Goal: Task Accomplishment & Management: Manage account settings

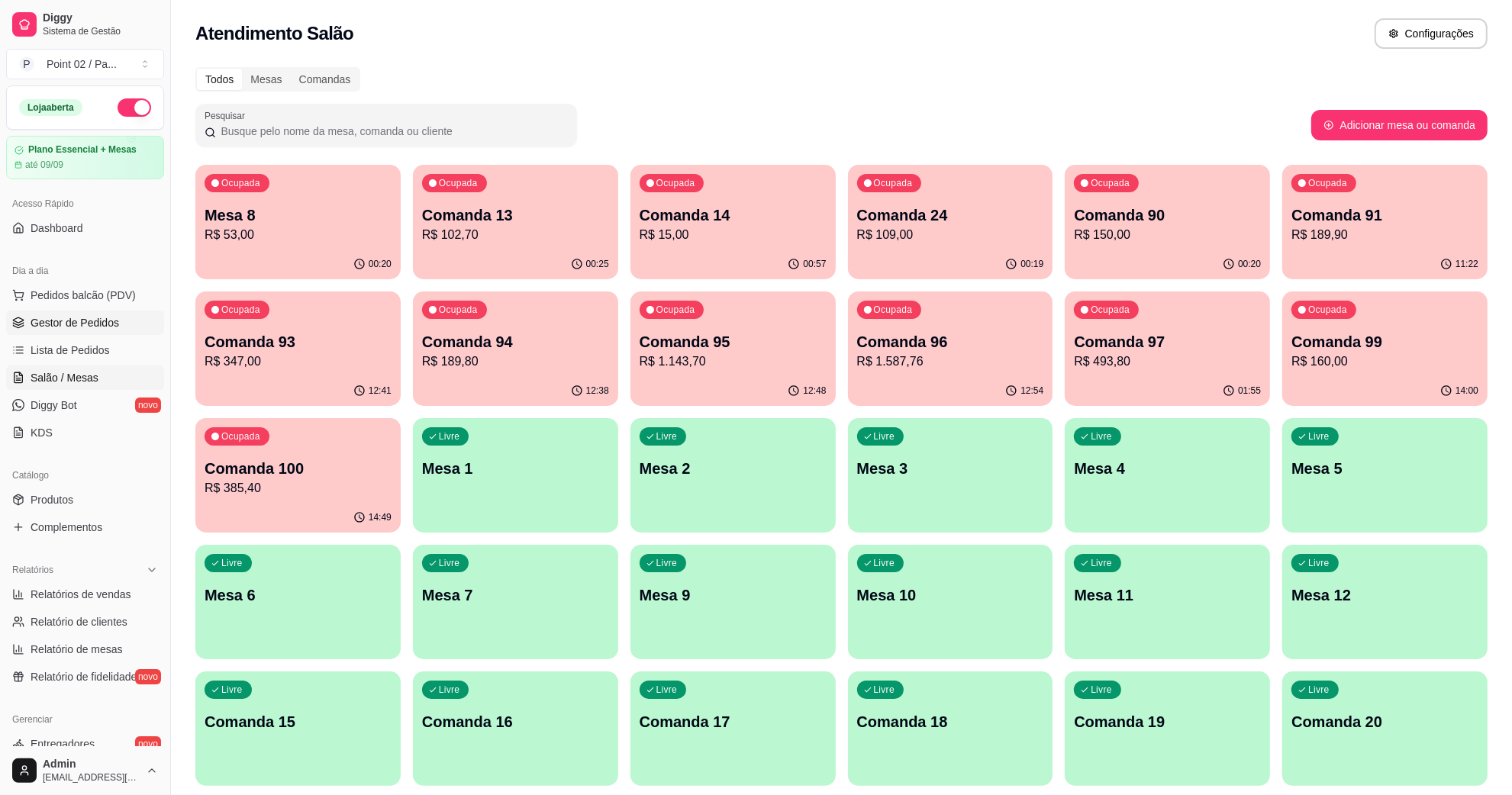
click at [84, 320] on span "Gestor de Pedidos" at bounding box center [75, 323] width 89 height 16
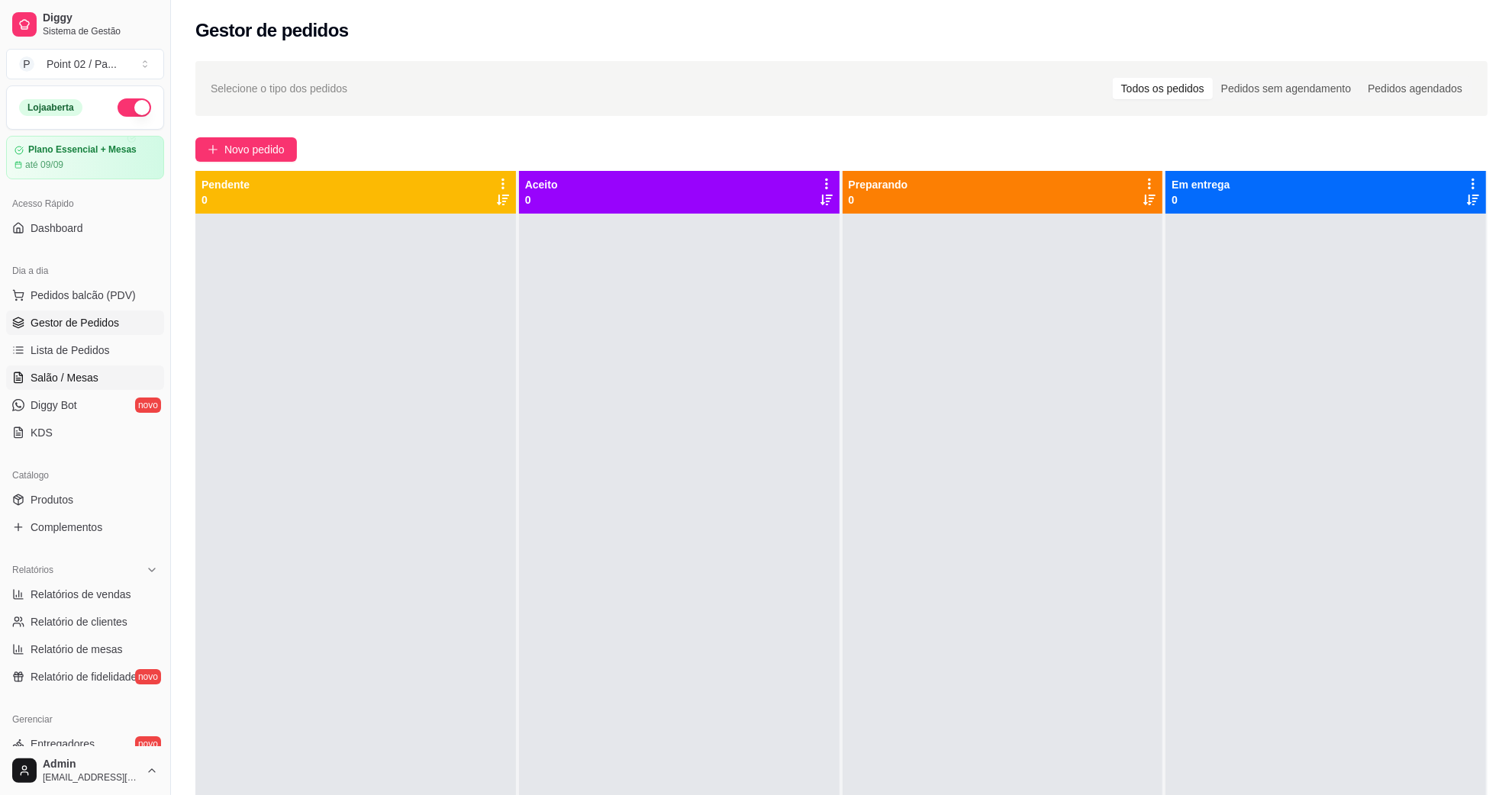
click at [67, 382] on span "Salão / Mesas" at bounding box center [64, 378] width 68 height 16
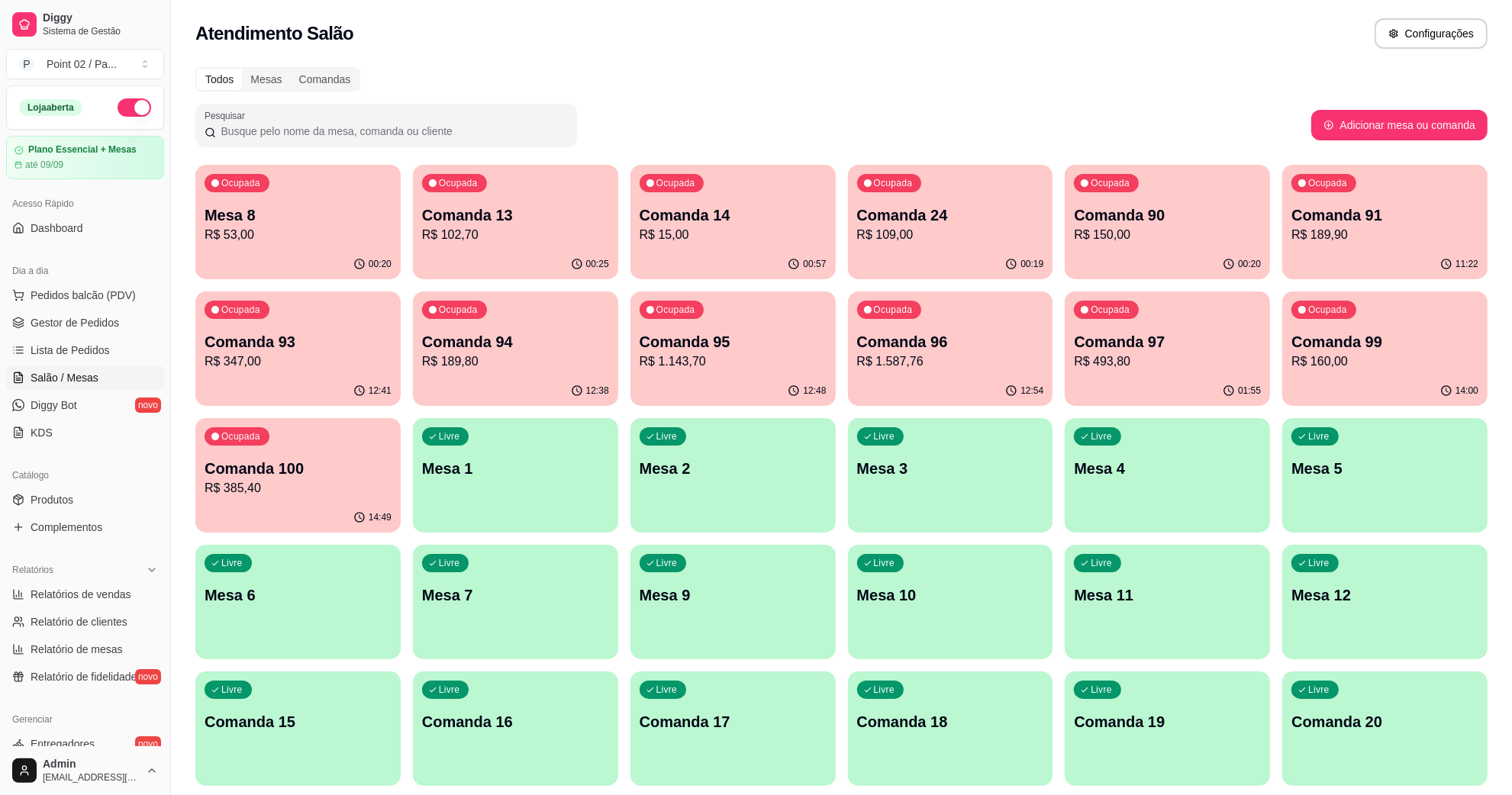
click at [560, 73] on div "Todos Mesas Comandas" at bounding box center [841, 79] width 1292 height 24
click at [65, 507] on span "Produtos" at bounding box center [51, 500] width 43 height 16
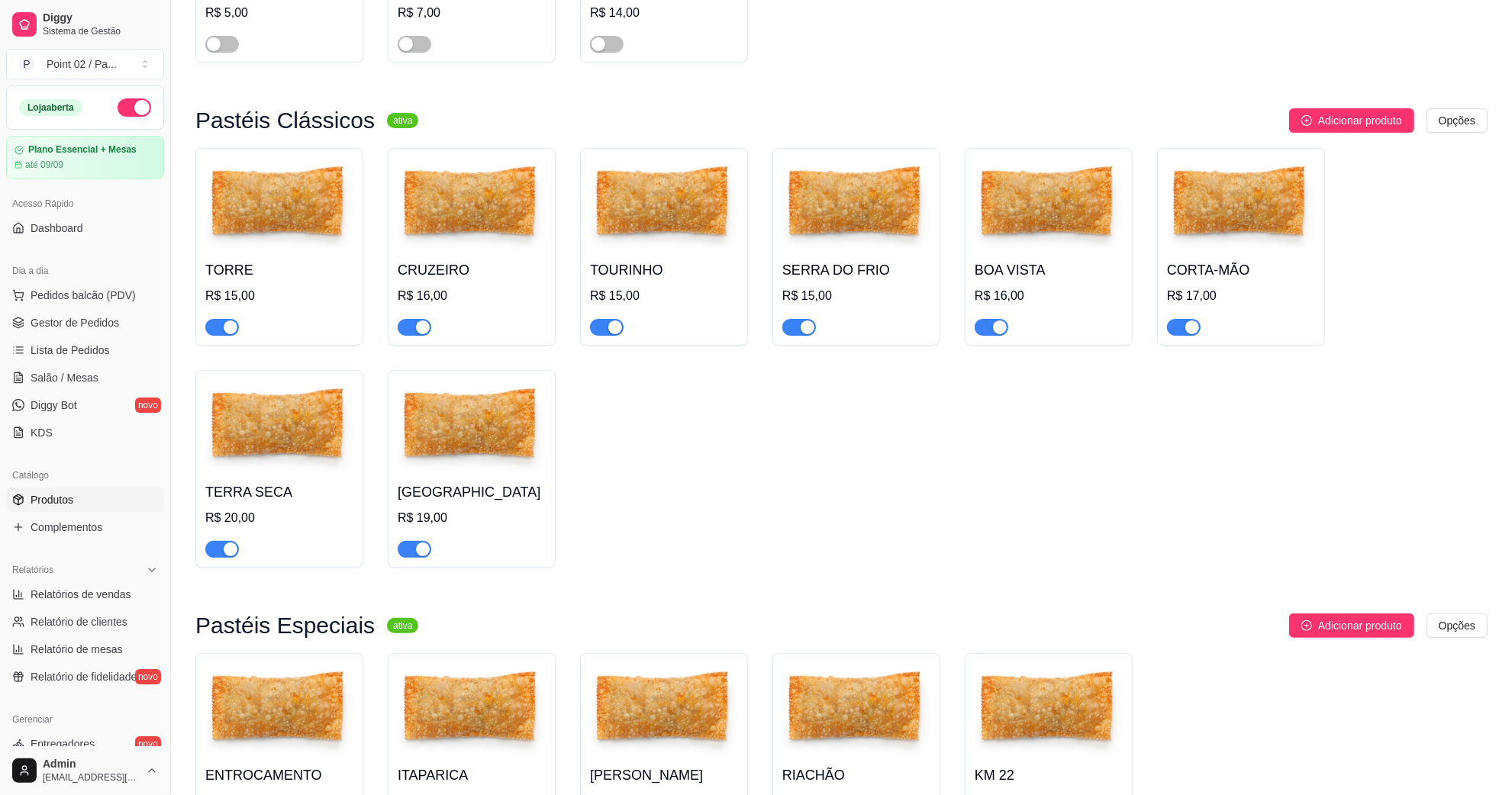
scroll to position [381, 0]
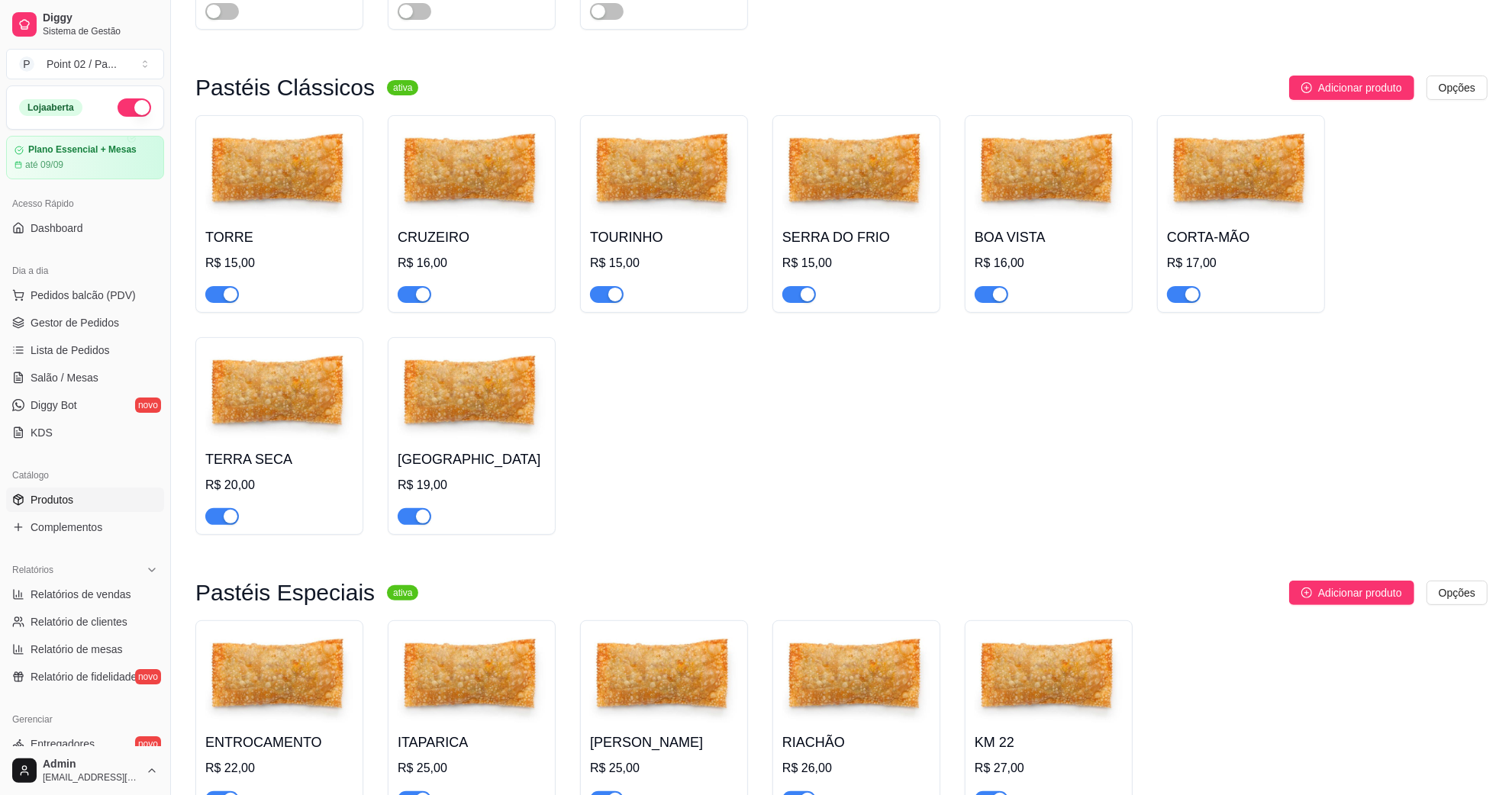
click at [253, 435] on img at bounding box center [279, 394] width 148 height 95
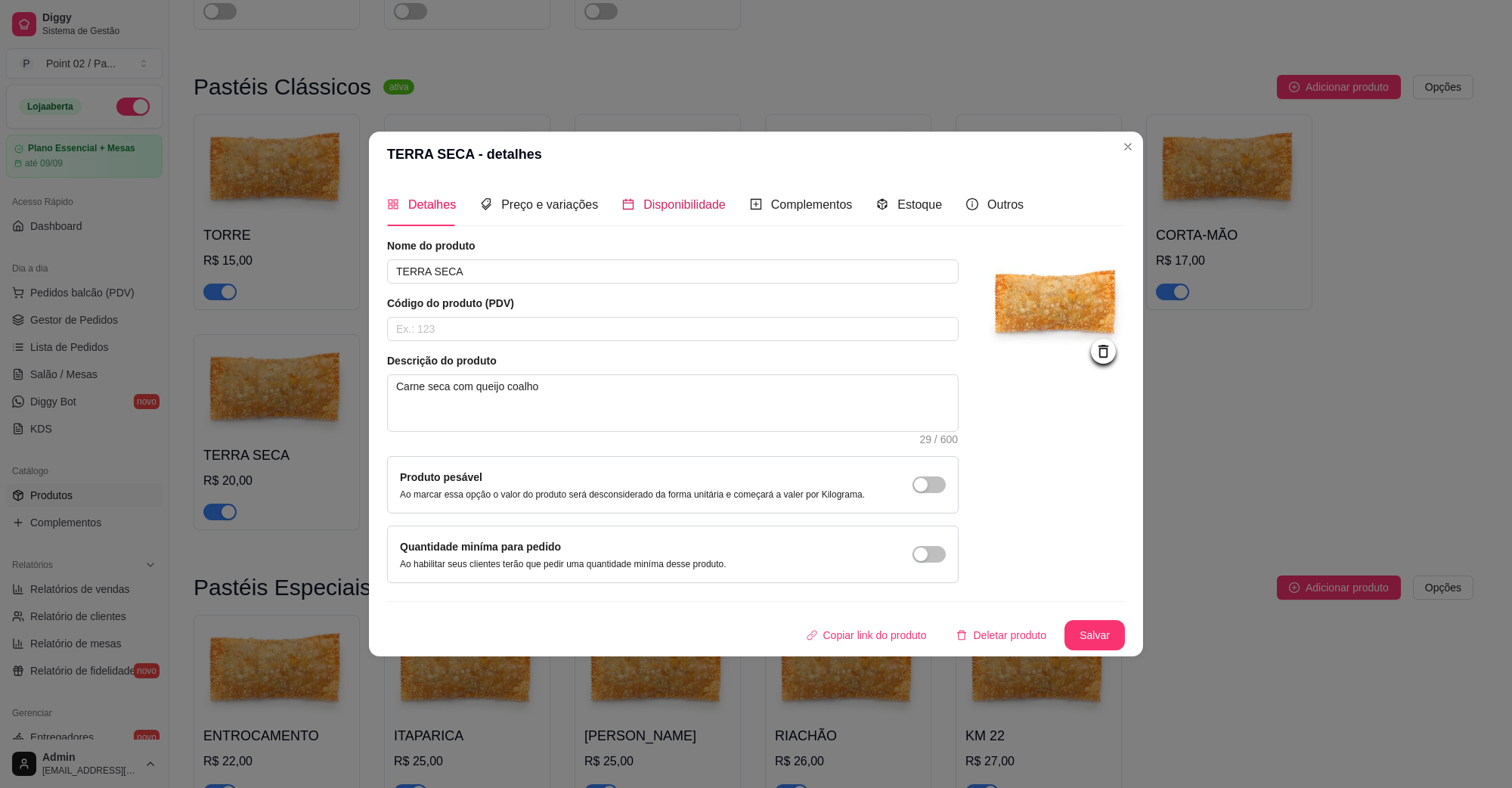
click at [632, 199] on div "Disponibilidade" at bounding box center [674, 205] width 103 height 19
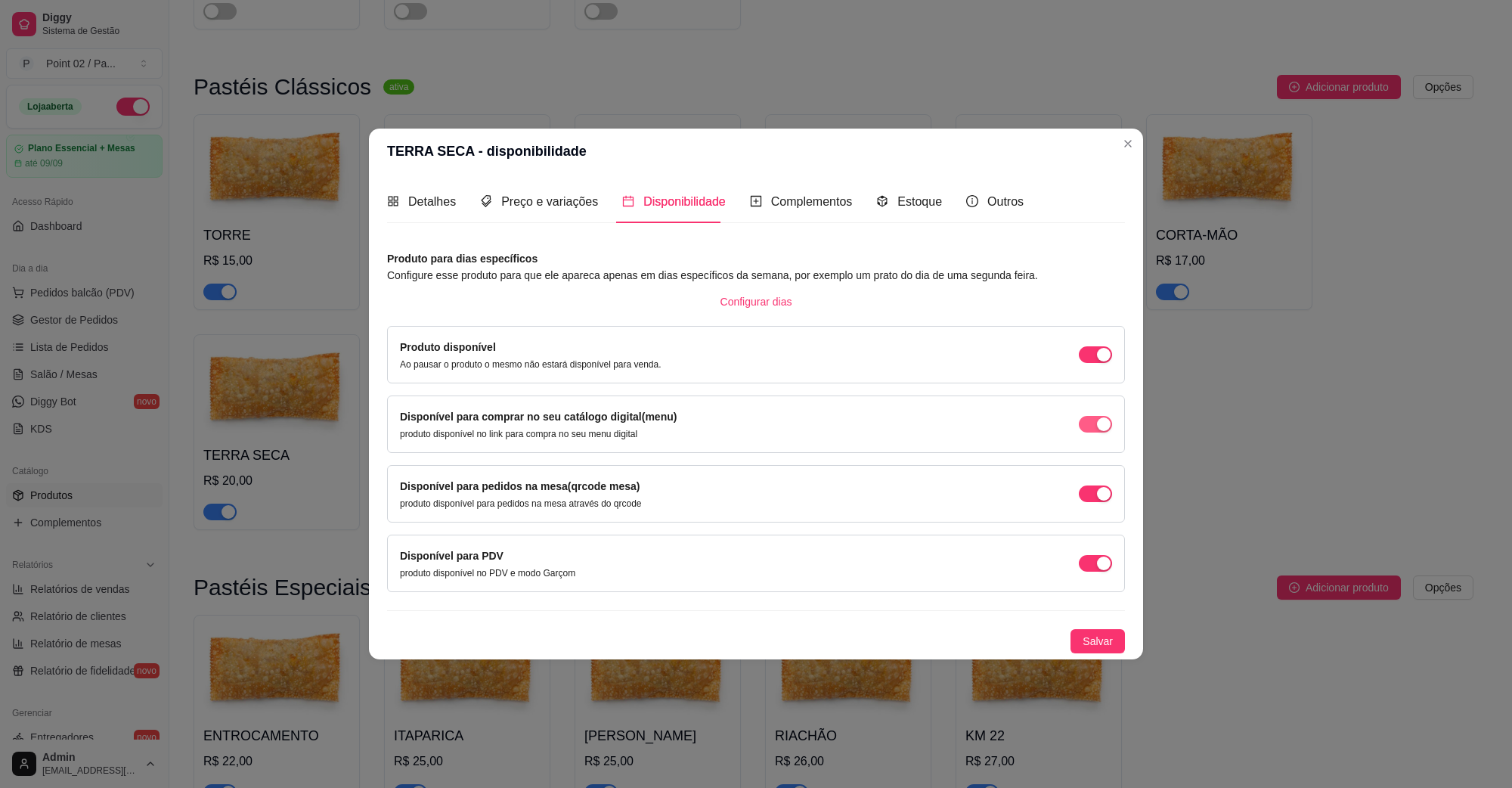
click at [1094, 426] on span "button" at bounding box center [1095, 424] width 33 height 17
click at [1105, 640] on span "Salvar" at bounding box center [1097, 641] width 30 height 17
click at [1106, 640] on span "Salvar" at bounding box center [1097, 641] width 30 height 17
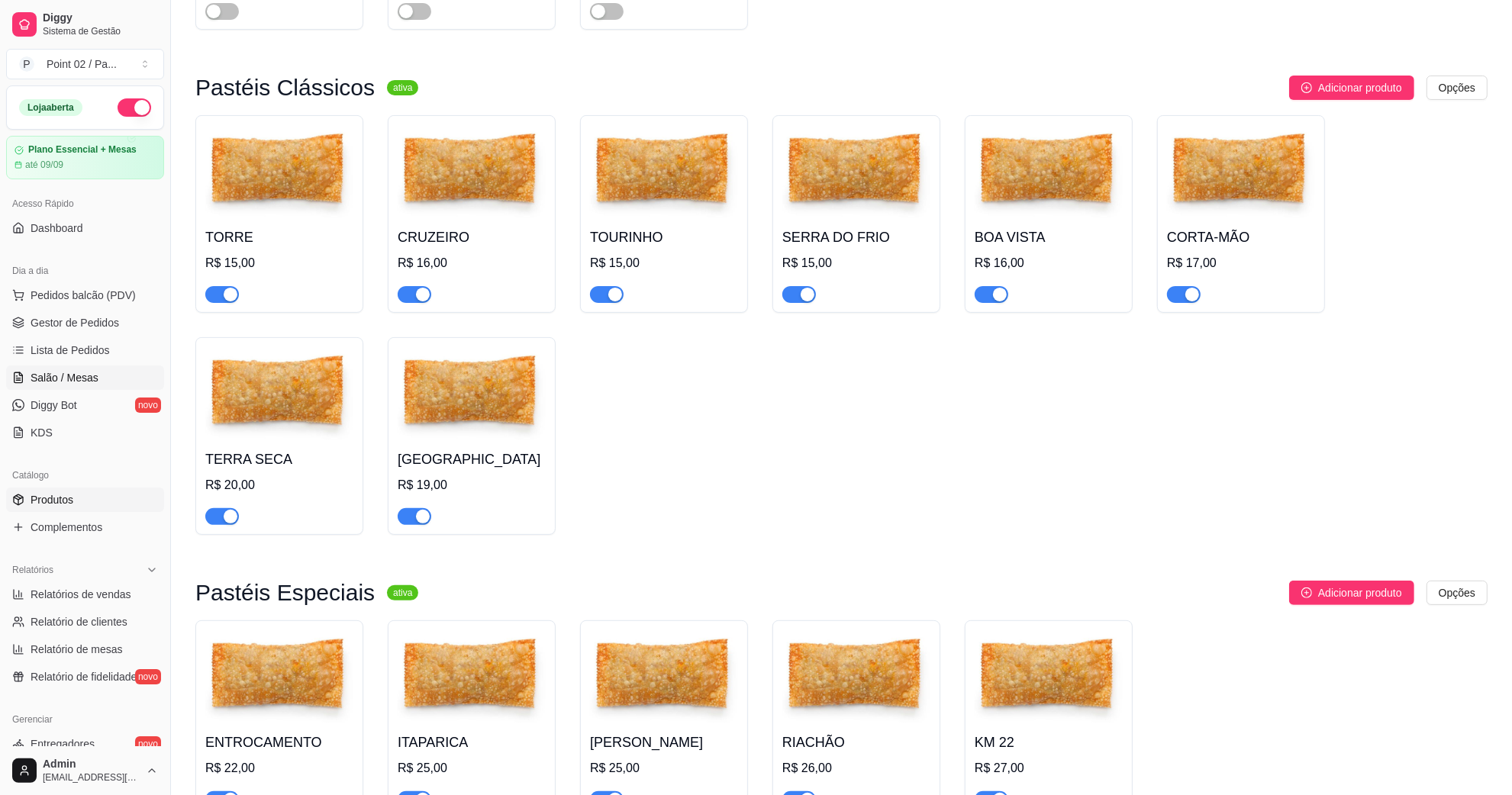
click at [67, 368] on link "Salão / Mesas" at bounding box center [85, 377] width 158 height 24
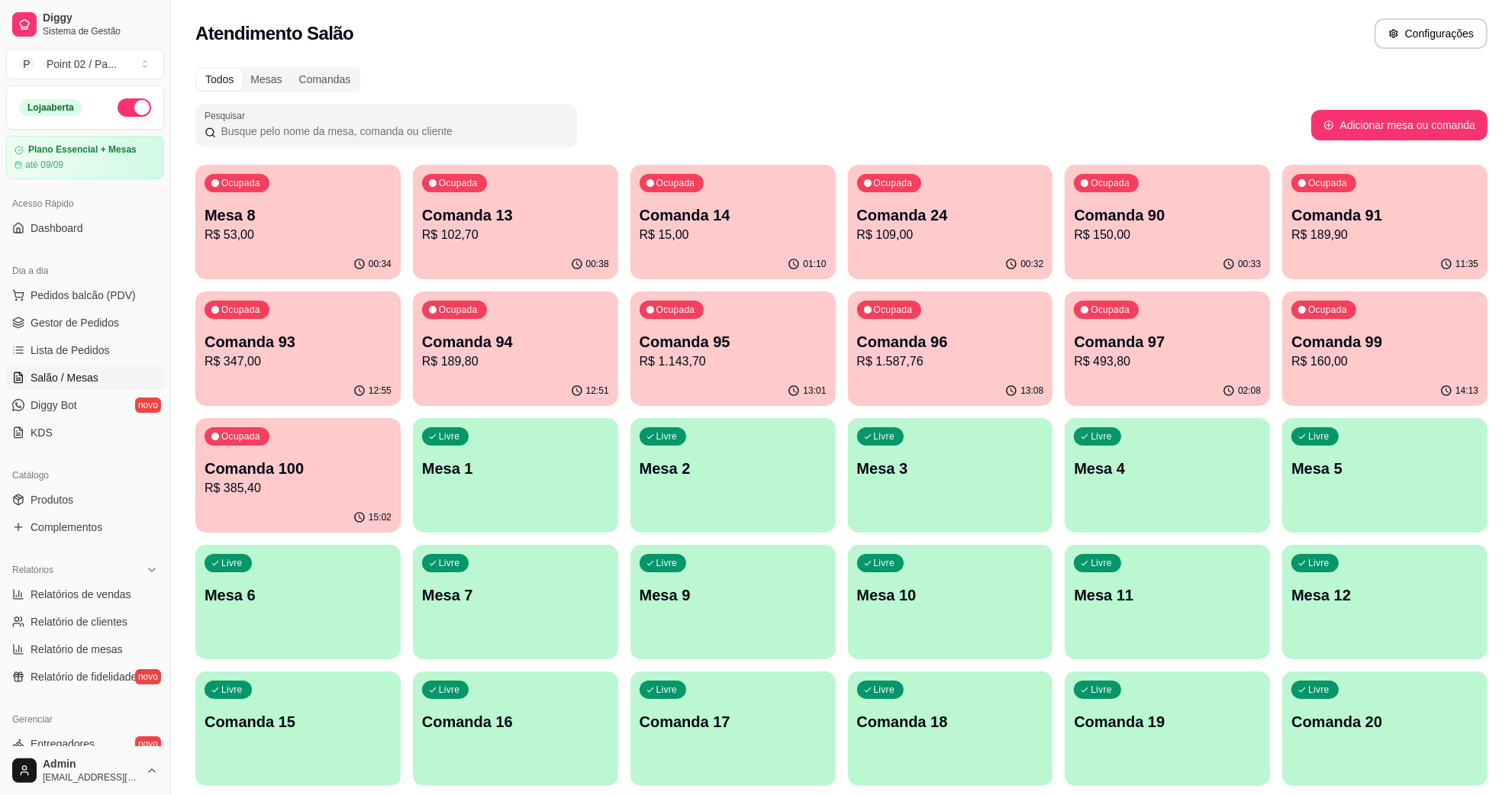
click at [356, 202] on div "Ocupada Mesa 8 R$ 53,00" at bounding box center [298, 207] width 205 height 85
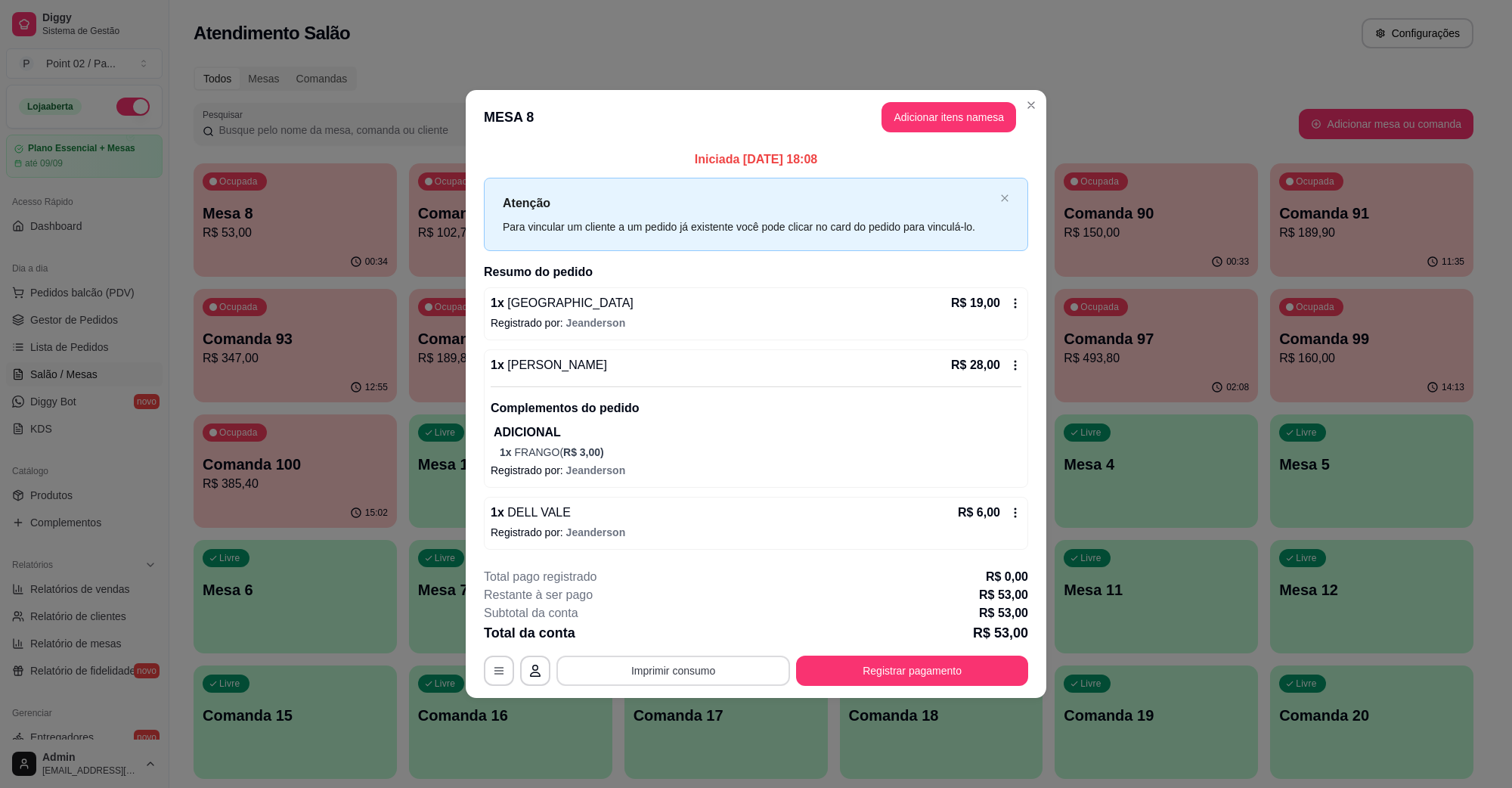
click at [629, 681] on button "Imprimir consumo" at bounding box center [673, 671] width 233 height 30
click at [660, 632] on button "IMPRESSORA" at bounding box center [677, 637] width 106 height 23
click at [966, 647] on div "**********" at bounding box center [756, 627] width 544 height 118
click at [944, 656] on button "Registrar pagamento" at bounding box center [912, 671] width 232 height 30
click at [934, 660] on button "Registrar pagamento" at bounding box center [912, 671] width 232 height 30
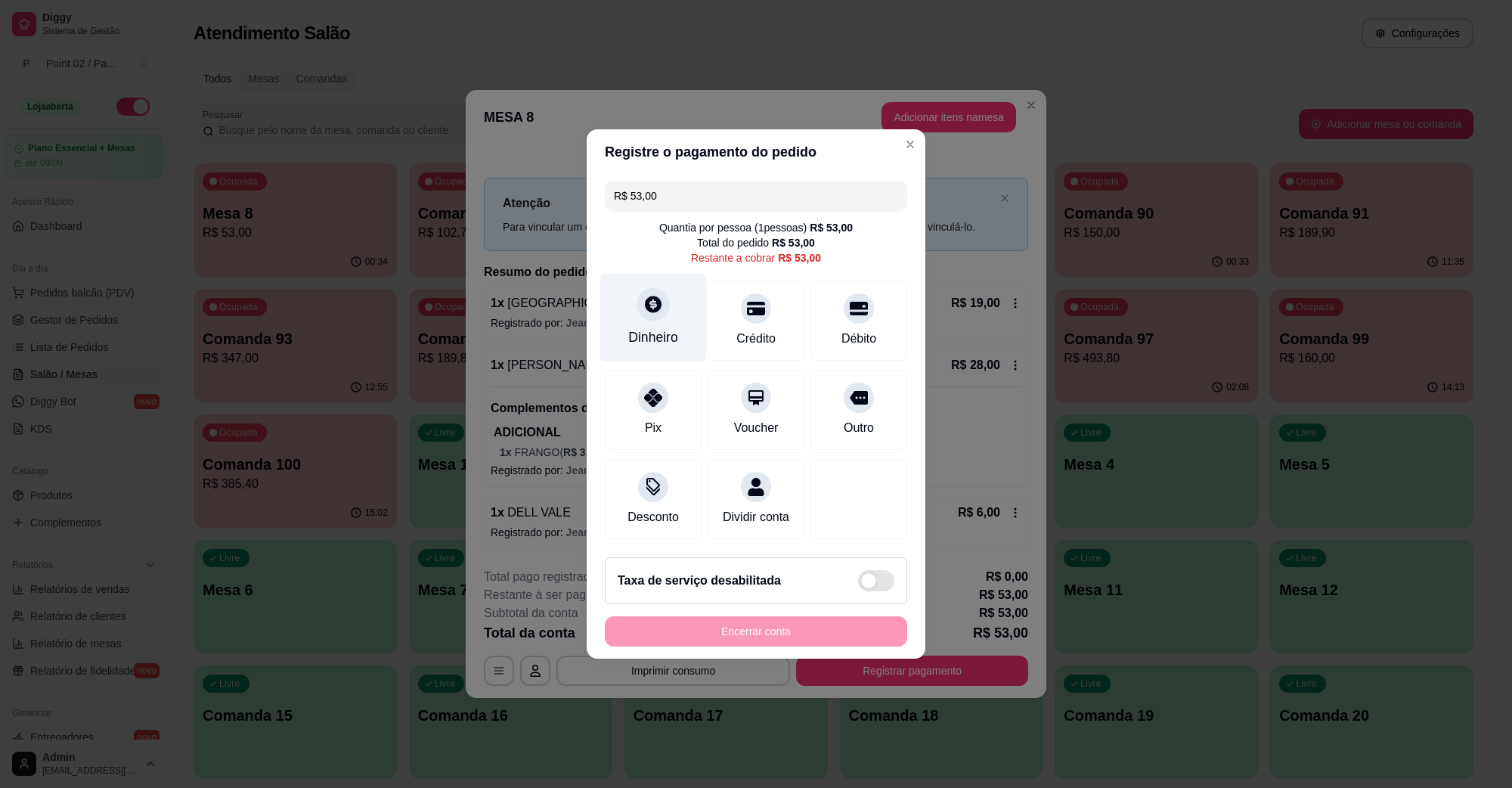
click at [669, 329] on div "Dinheiro" at bounding box center [653, 337] width 50 height 19
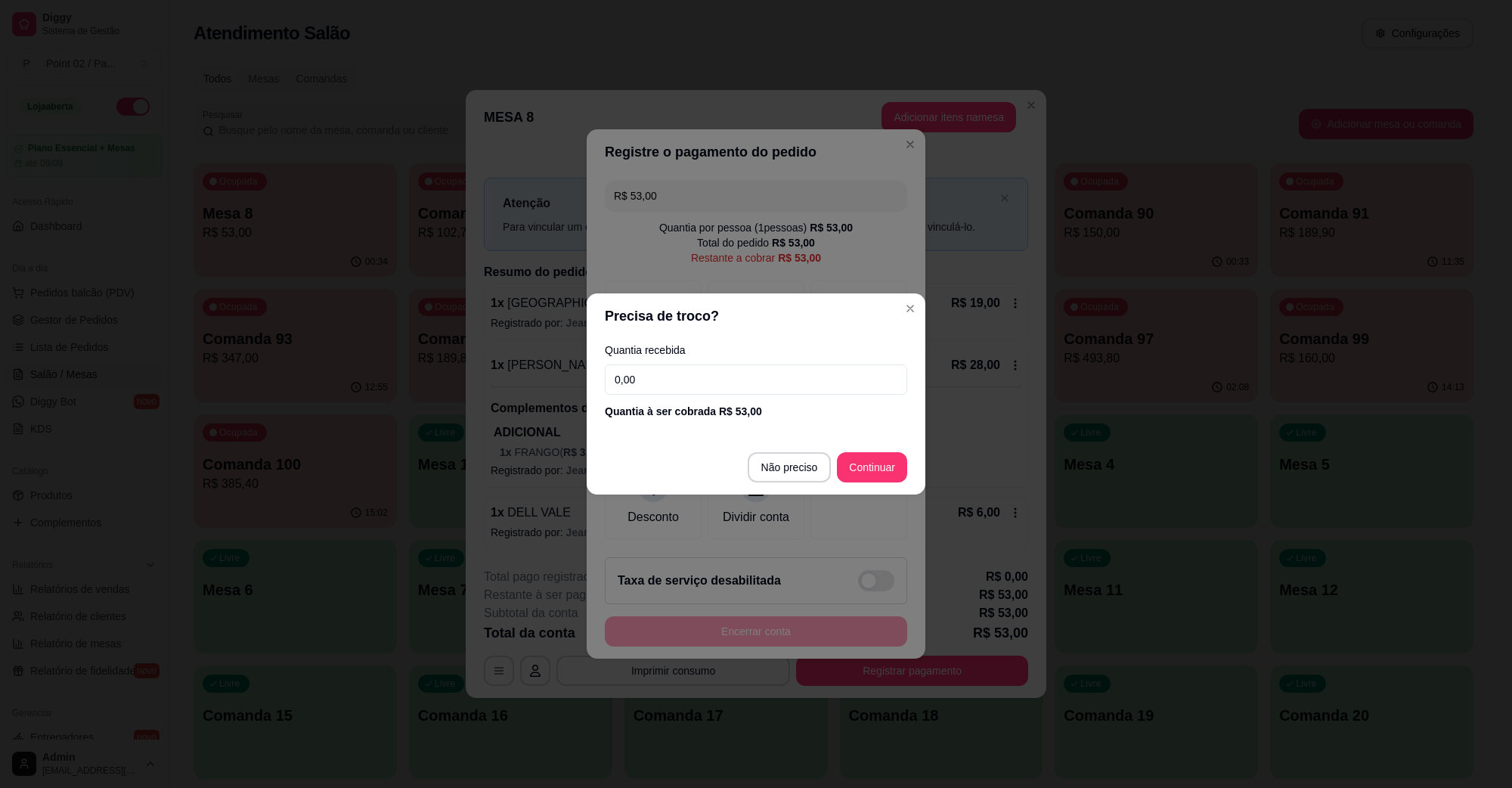
click at [809, 376] on input "0,00" at bounding box center [756, 379] width 303 height 30
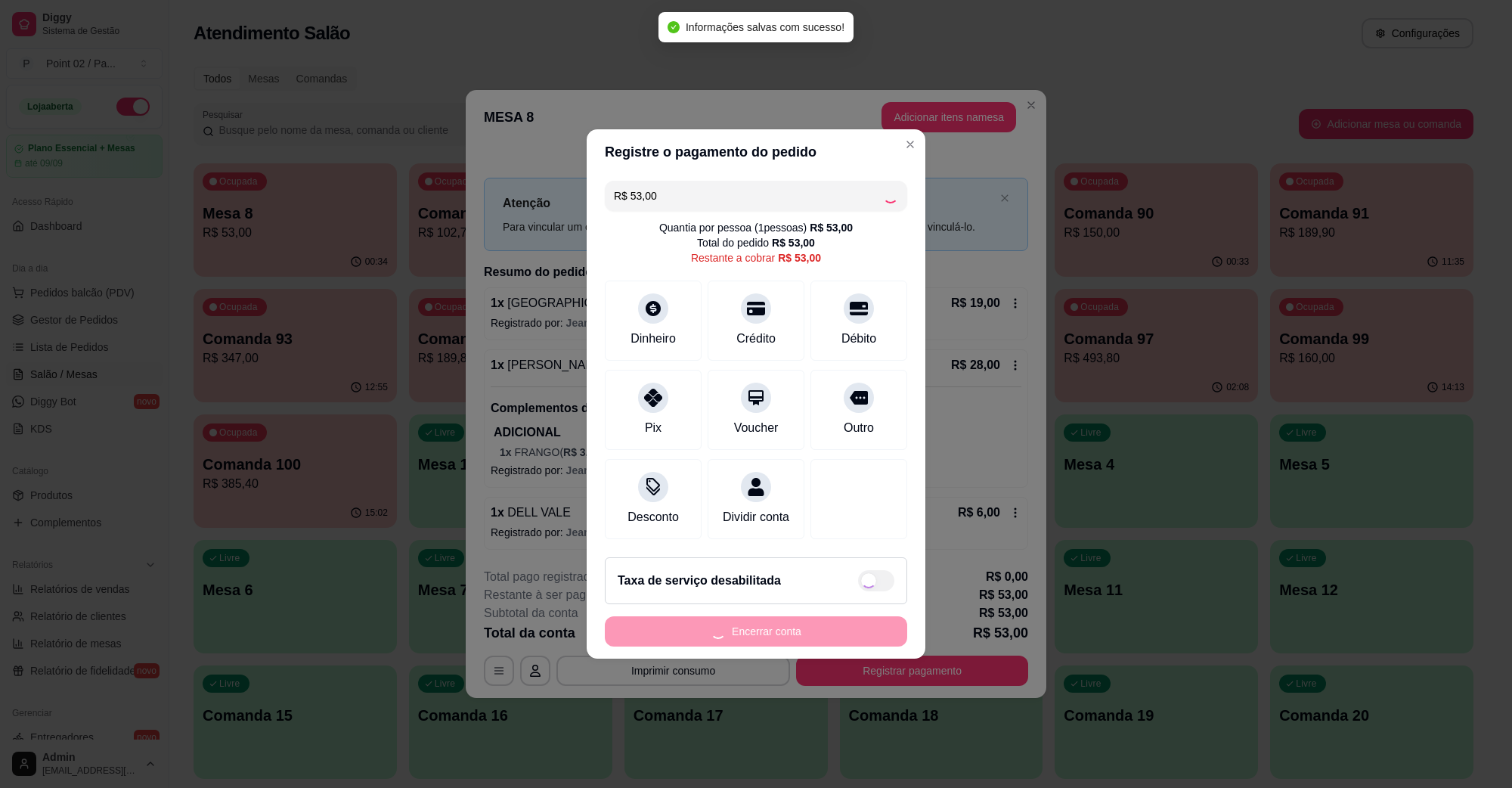
type input "R$ 0,00"
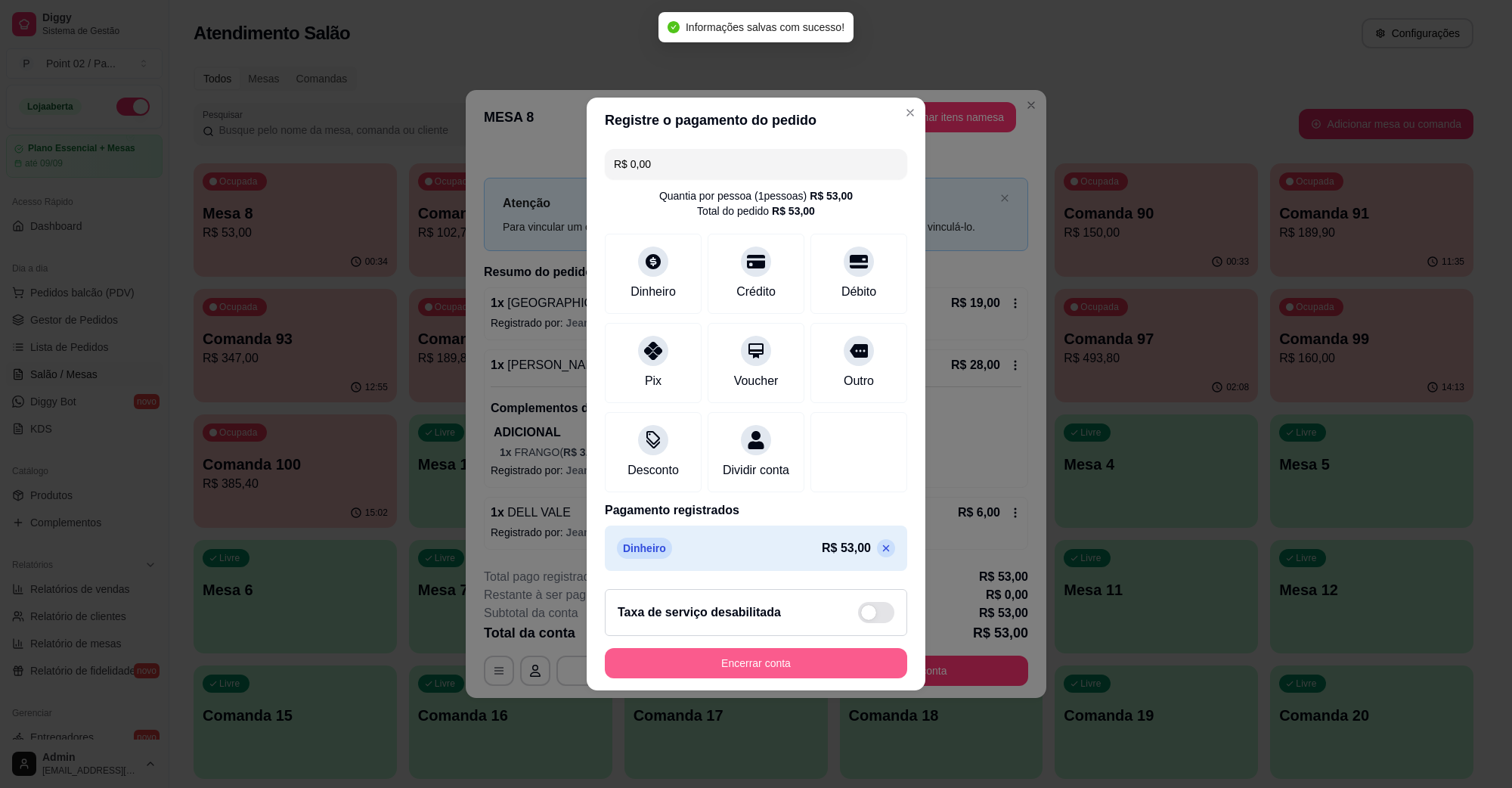
click at [787, 659] on button "Encerrar conta" at bounding box center [756, 663] width 303 height 30
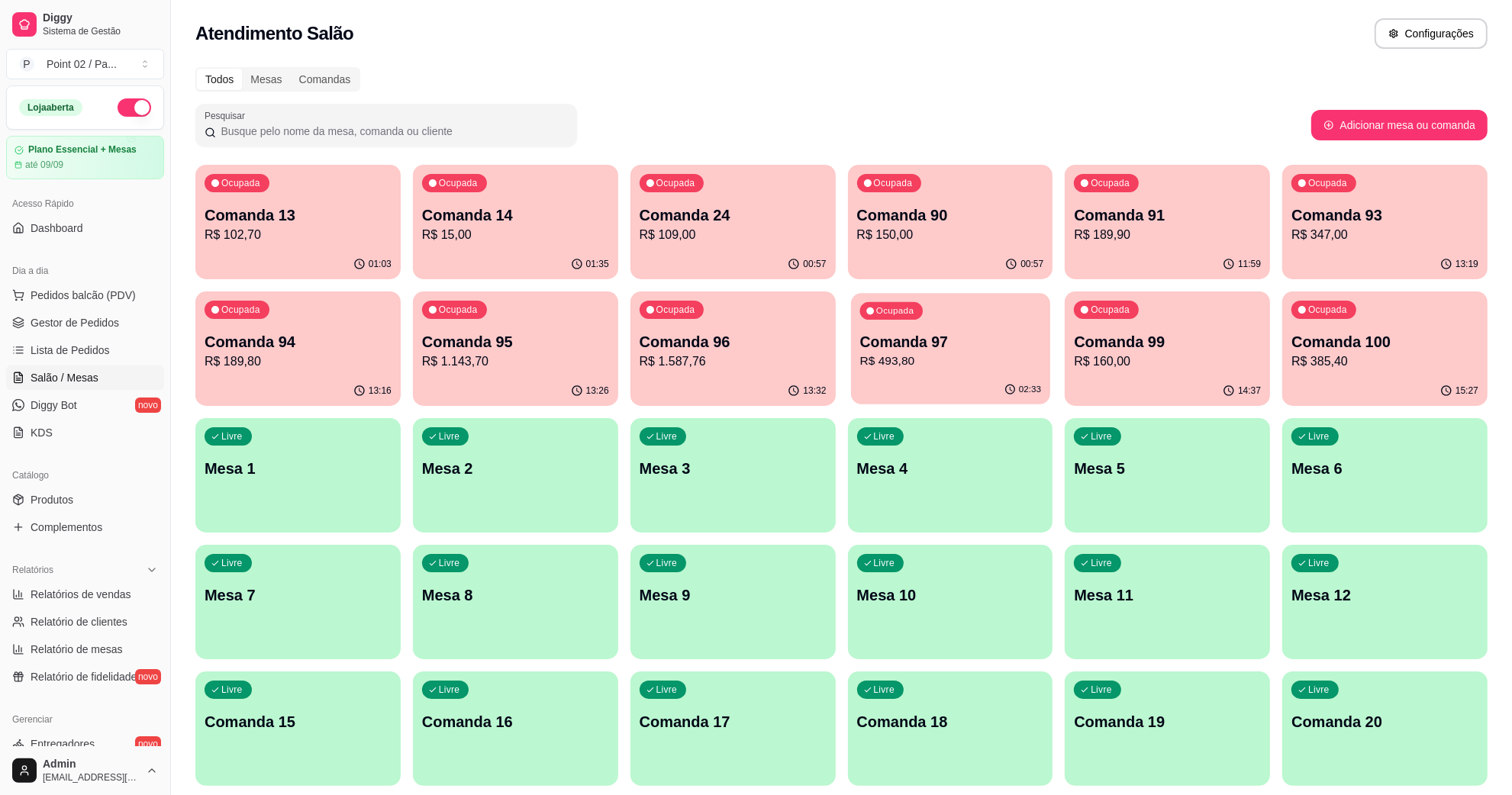
click at [976, 306] on div "Ocupada Comanda 97 R$ 493,80" at bounding box center [951, 334] width 199 height 83
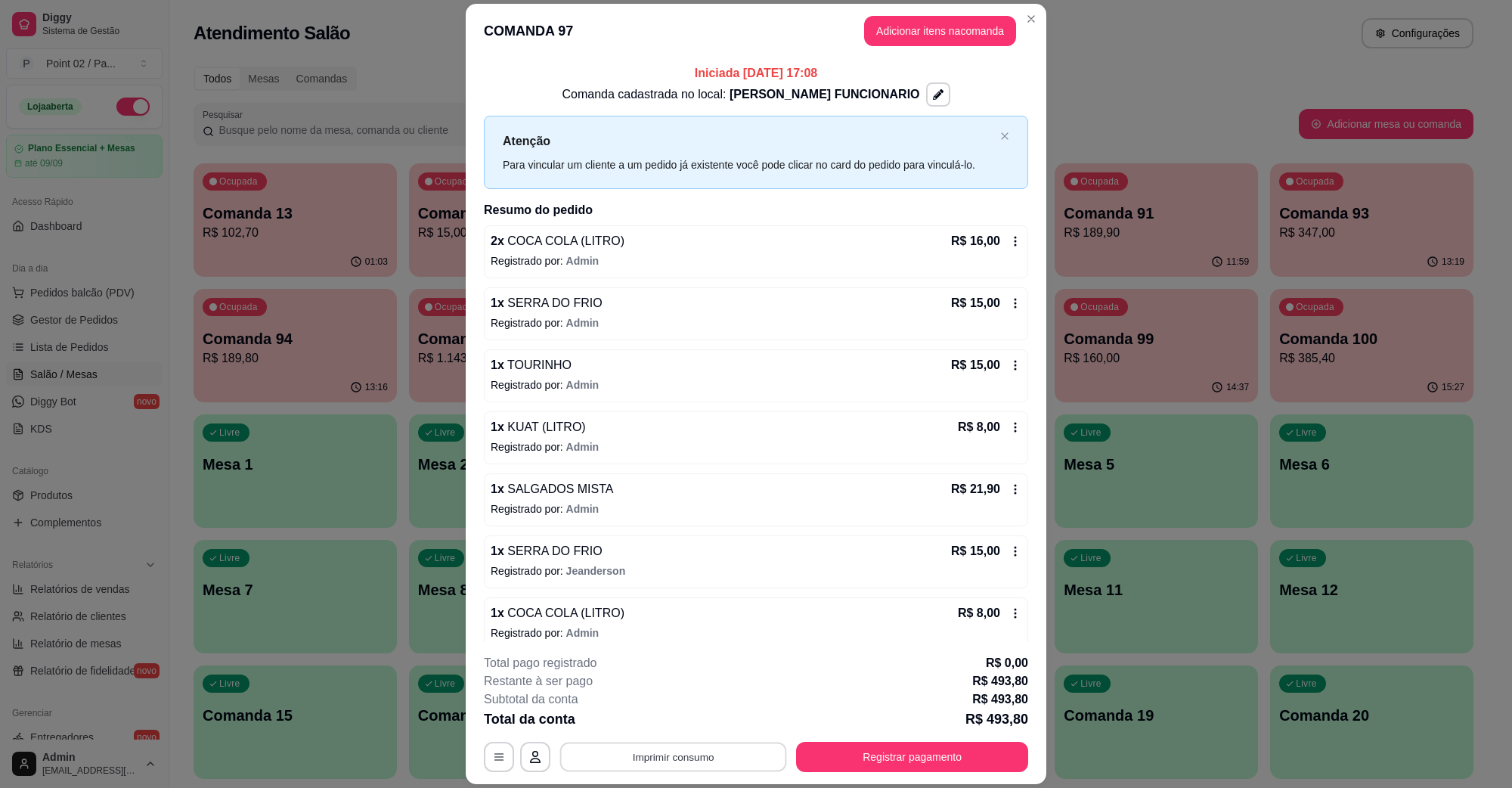
click at [659, 770] on button "Imprimir consumo" at bounding box center [673, 756] width 227 height 29
click at [676, 721] on button "IMPRESSORA" at bounding box center [671, 722] width 110 height 24
